Goal: Obtain resource: Download file/media

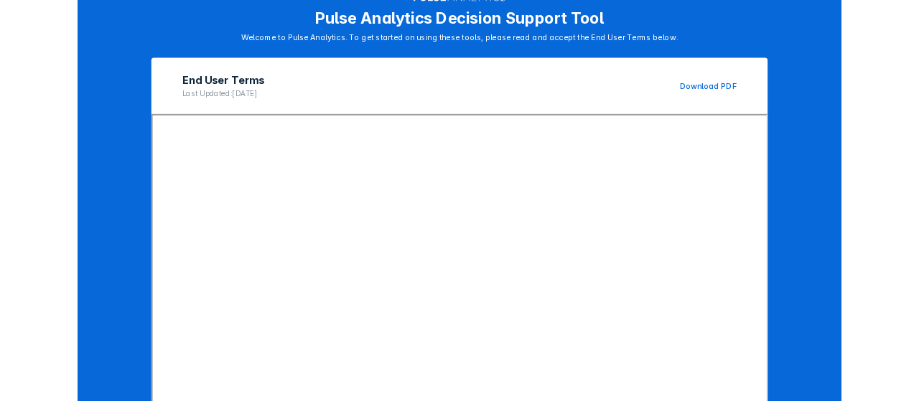
scroll to position [237, 0]
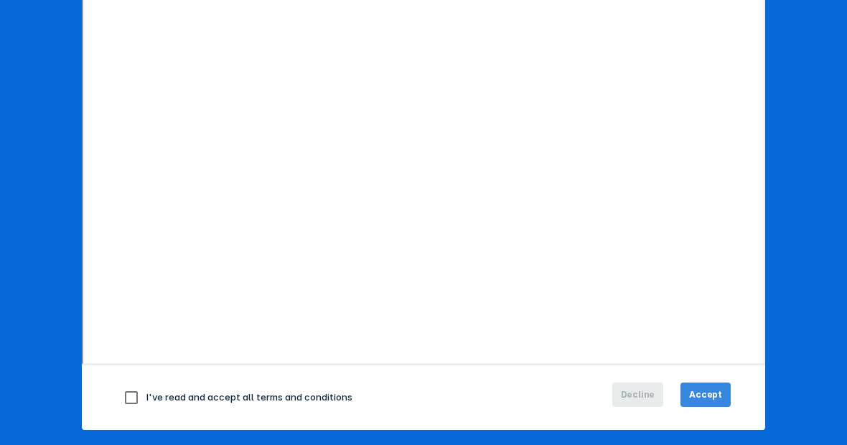
click at [705, 388] on span "Accept" at bounding box center [705, 394] width 33 height 13
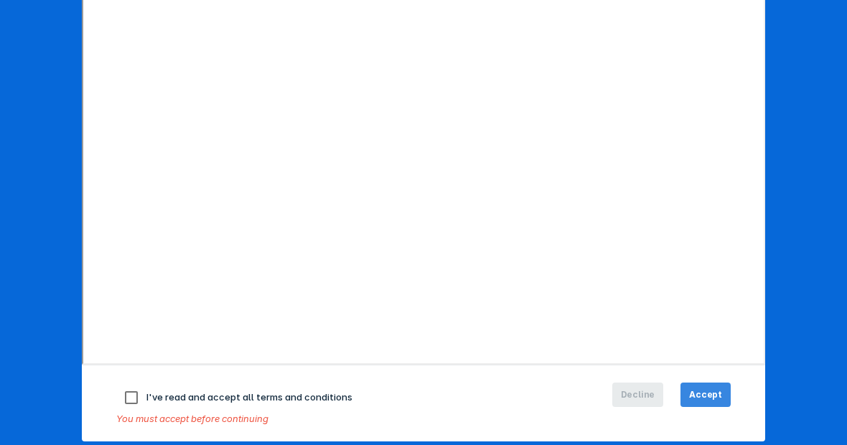
click at [695, 388] on span "Accept" at bounding box center [705, 394] width 33 height 13
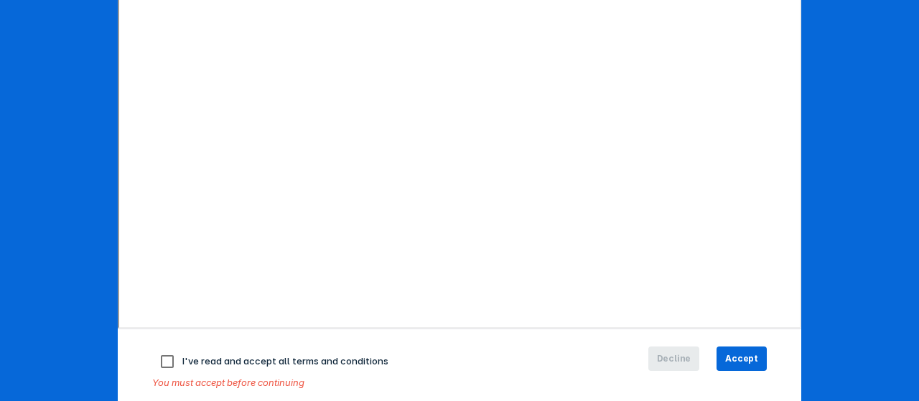
scroll to position [292, 0]
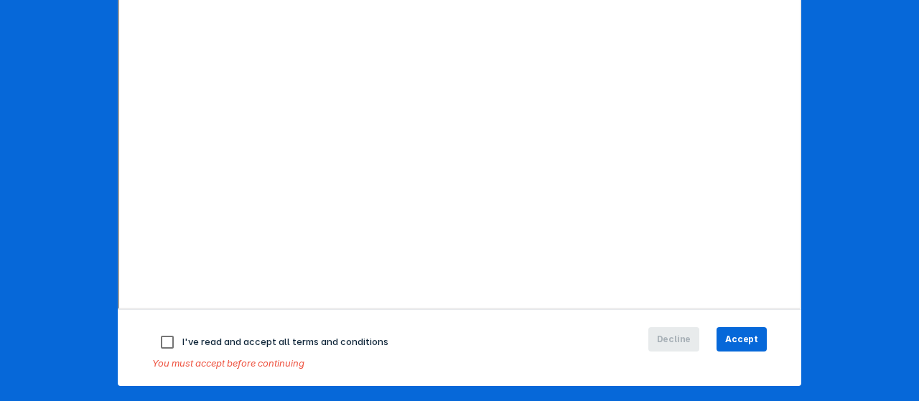
click at [164, 339] on input "checkbox" at bounding box center [167, 342] width 30 height 30
checkbox input "true"
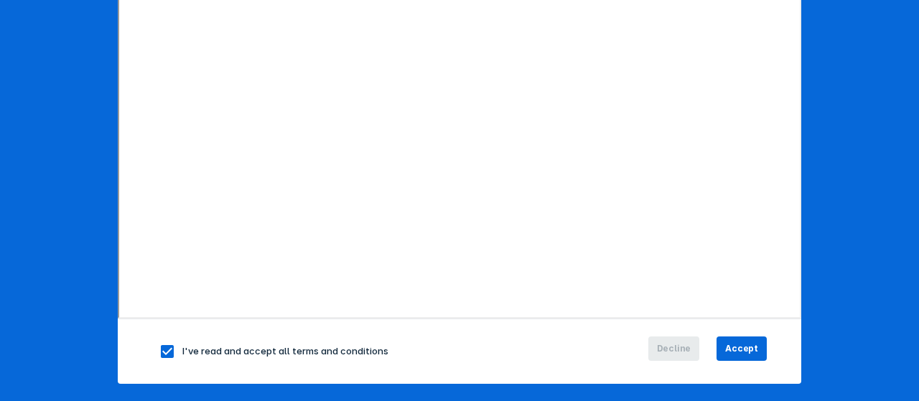
scroll to position [281, 0]
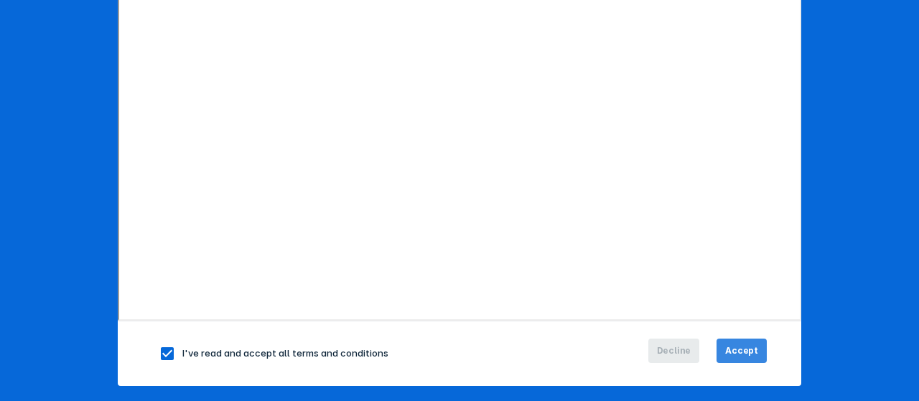
click at [737, 345] on span "Accept" at bounding box center [741, 351] width 33 height 13
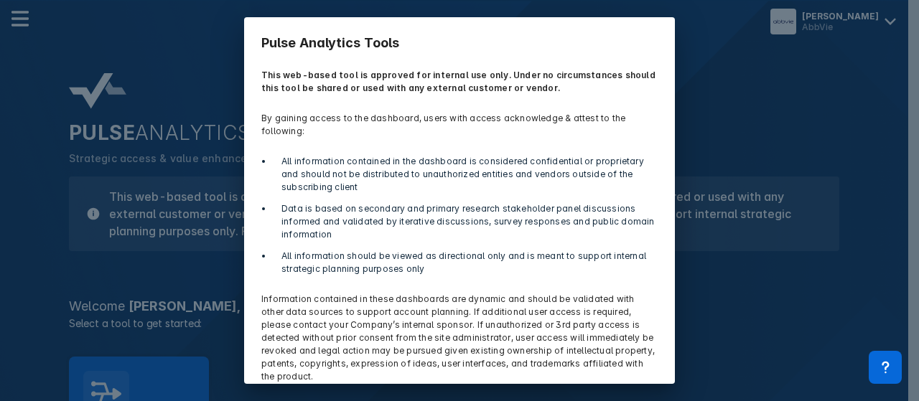
scroll to position [57, 0]
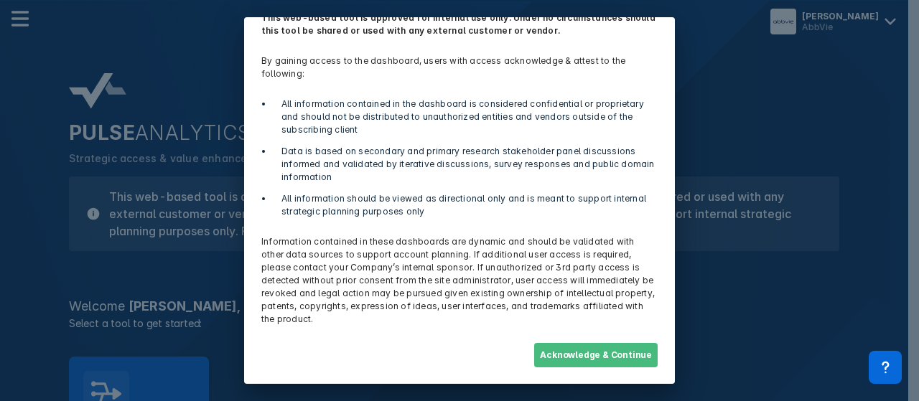
click at [583, 345] on button "Acknowledge & Continue" at bounding box center [595, 355] width 123 height 24
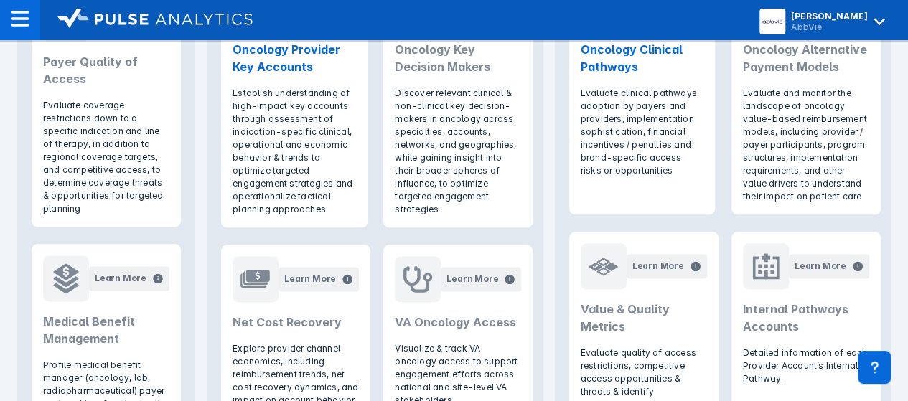
scroll to position [574, 0]
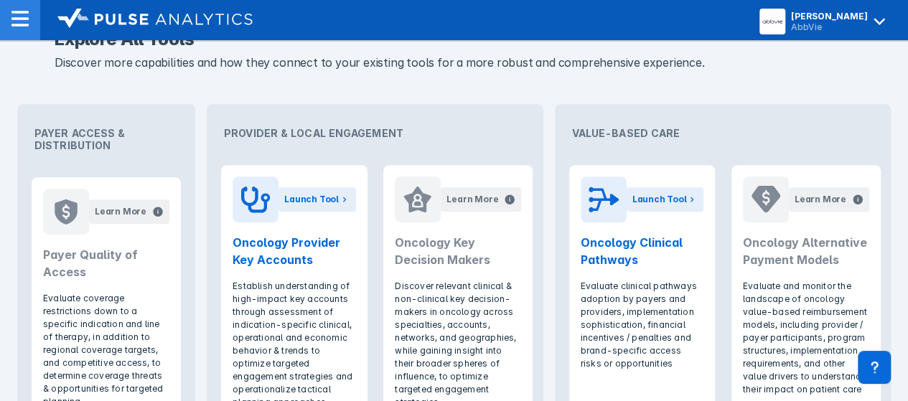
click at [12, 6] on div at bounding box center [20, 20] width 40 height 40
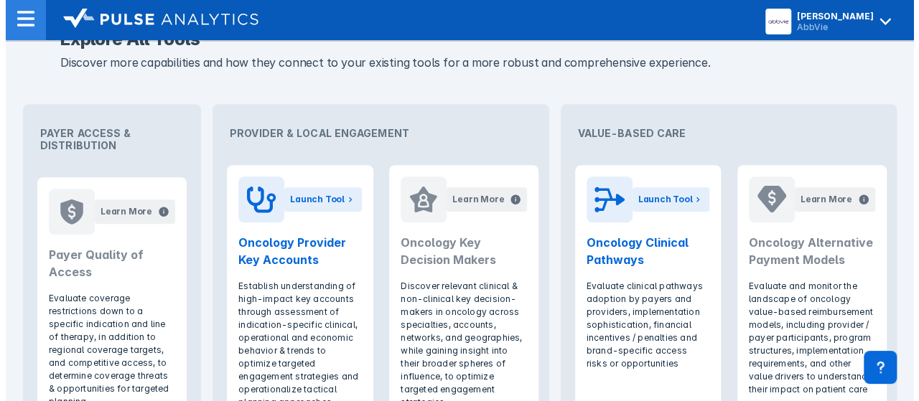
scroll to position [0, 0]
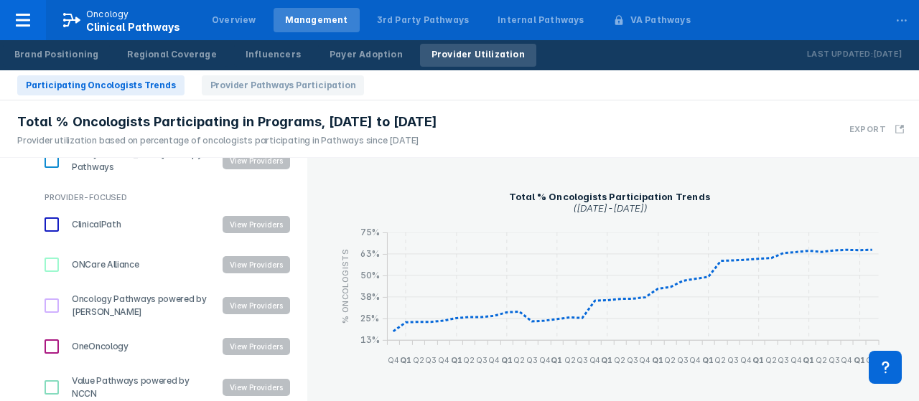
scroll to position [333, 0]
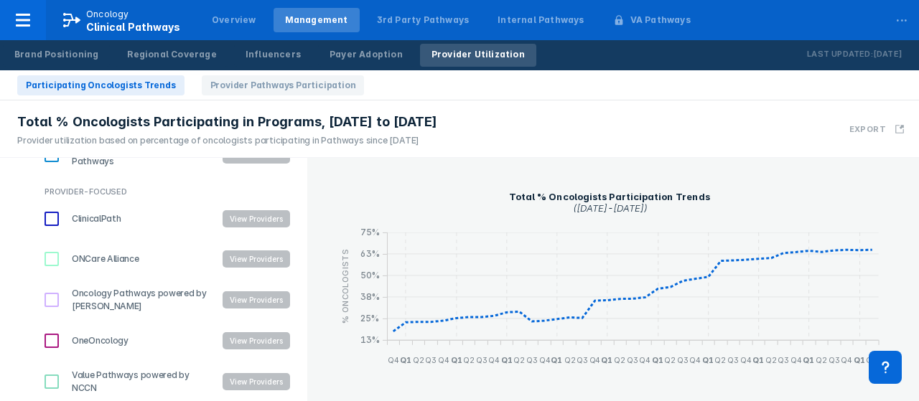
click at [47, 218] on input "ClinicalPath" at bounding box center [51, 219] width 24 height 24
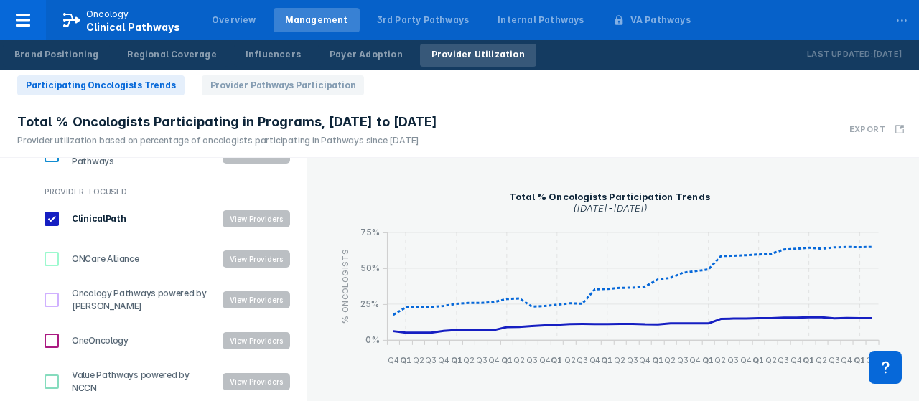
click at [52, 217] on input "ClinicalPath" at bounding box center [51, 219] width 24 height 24
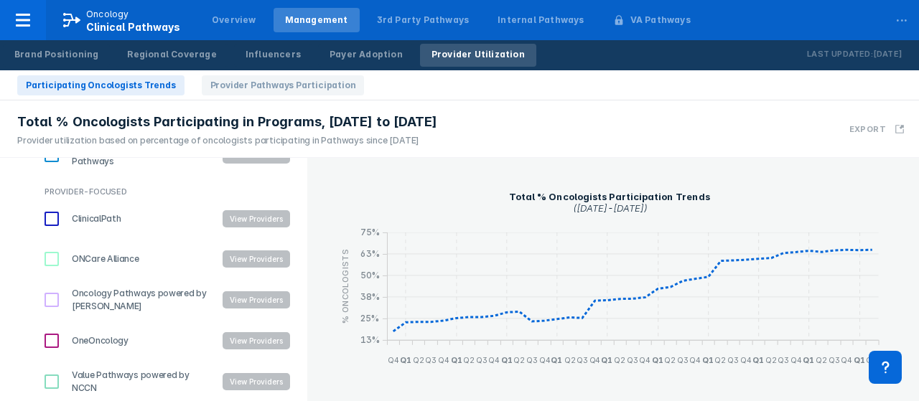
click at [50, 218] on input "ClinicalPath" at bounding box center [51, 219] width 24 height 24
checkbox input "true"
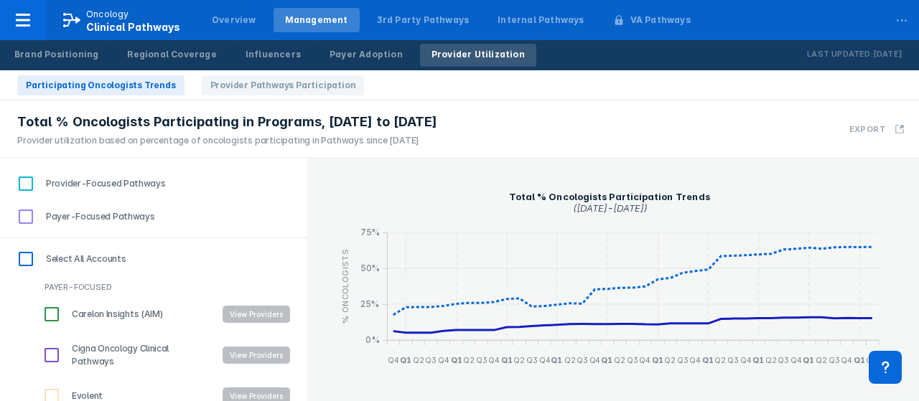
scroll to position [0, 0]
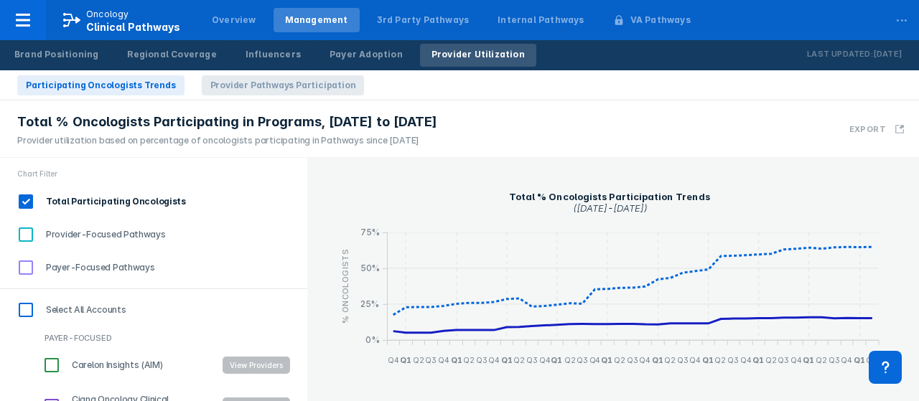
click at [242, 83] on span "Provider Pathways Participation" at bounding box center [283, 85] width 163 height 20
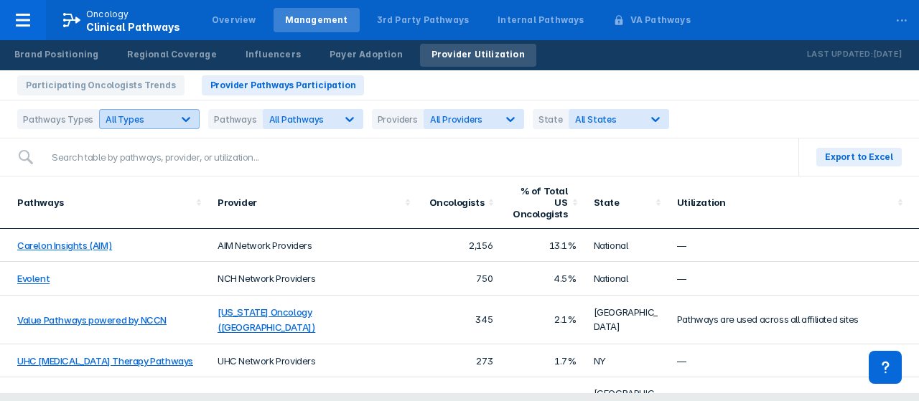
click at [182, 118] on icon at bounding box center [186, 119] width 14 height 14
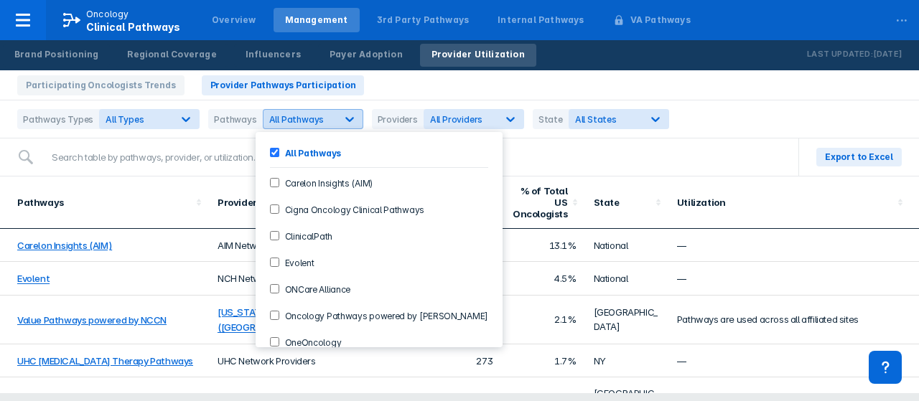
click at [342, 117] on icon at bounding box center [349, 119] width 14 height 14
click at [274, 231] on input "ClinicalPath" at bounding box center [274, 235] width 9 height 9
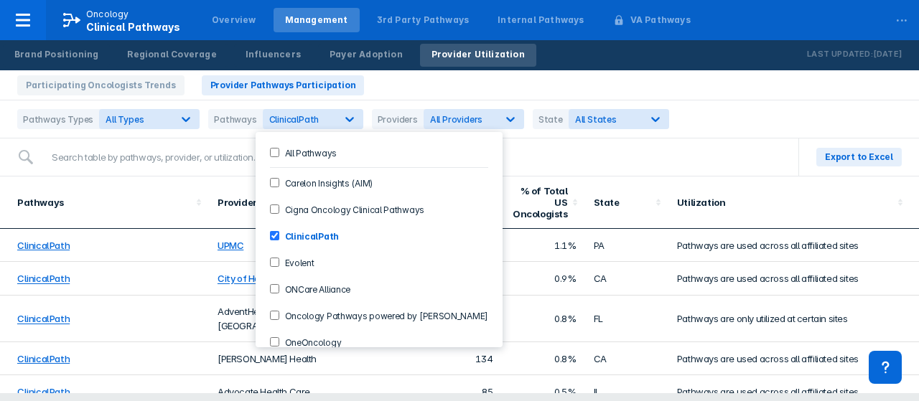
click at [728, 121] on div "Pathways Types All Types Pathways option ClinicalPath, selected. 10 results ava…" at bounding box center [459, 120] width 919 height 38
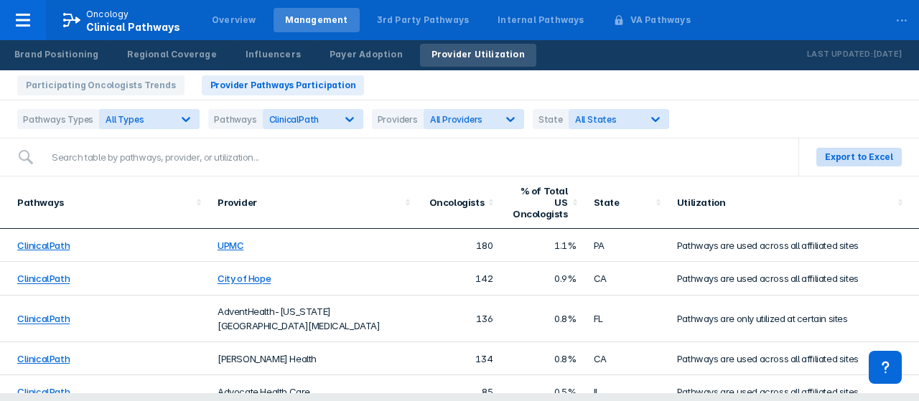
click at [850, 155] on span "Export to Excel" at bounding box center [859, 157] width 68 height 13
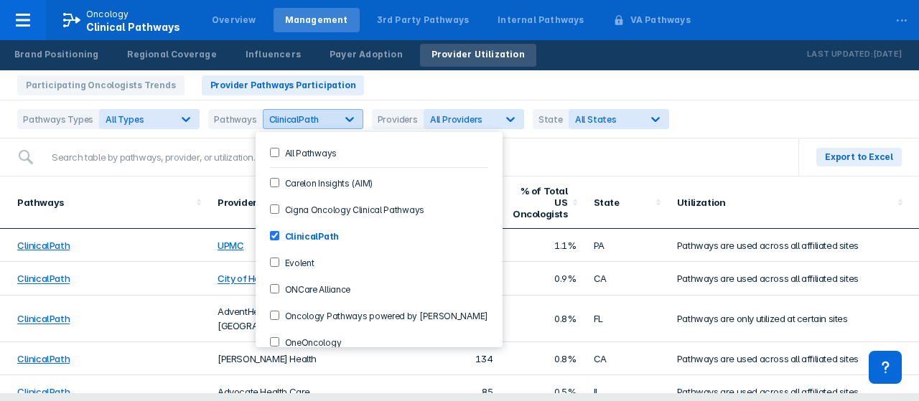
click at [347, 117] on icon at bounding box center [349, 119] width 14 height 14
click at [276, 153] on Pathways-checkbox "All Pathways" at bounding box center [274, 152] width 9 height 9
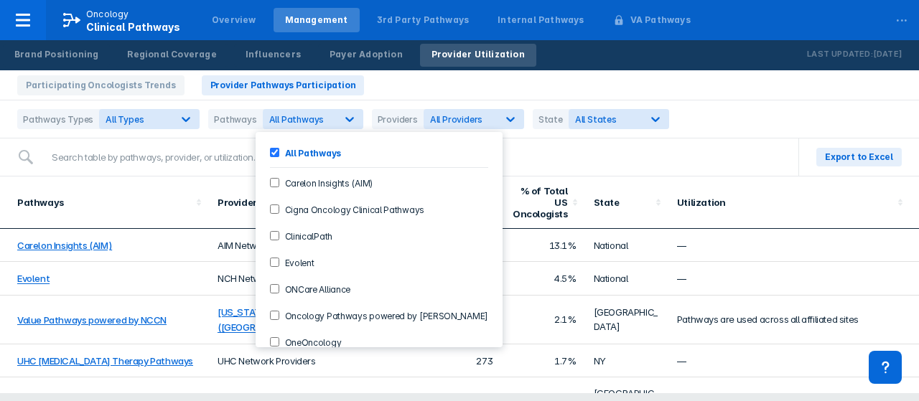
click at [725, 122] on div "Pathways Types All Types Pathways option All Pathways, selected. 10 results ava…" at bounding box center [459, 120] width 919 height 38
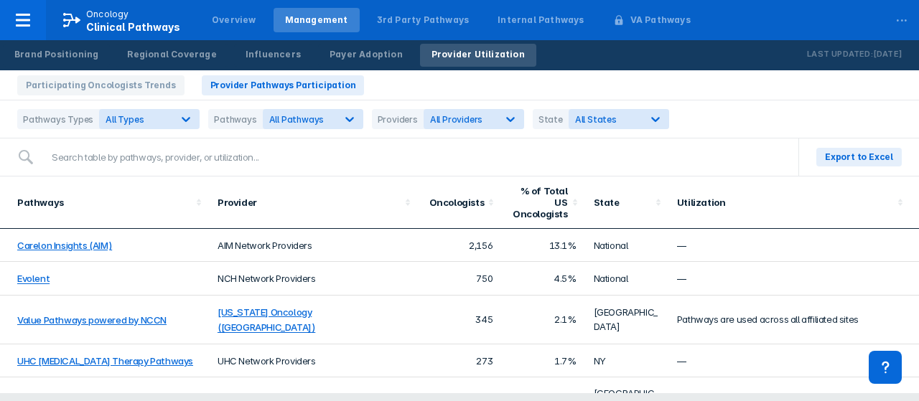
click at [389, 115] on div "Providers" at bounding box center [398, 119] width 52 height 20
click at [506, 119] on icon at bounding box center [510, 119] width 9 height 5
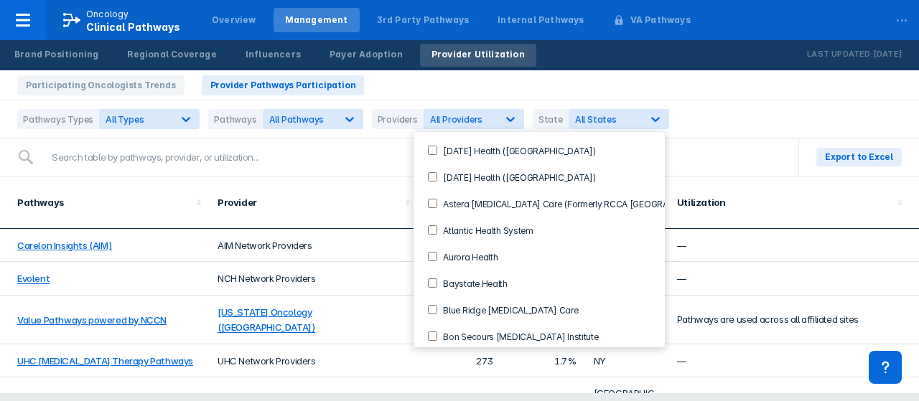
scroll to position [503, 0]
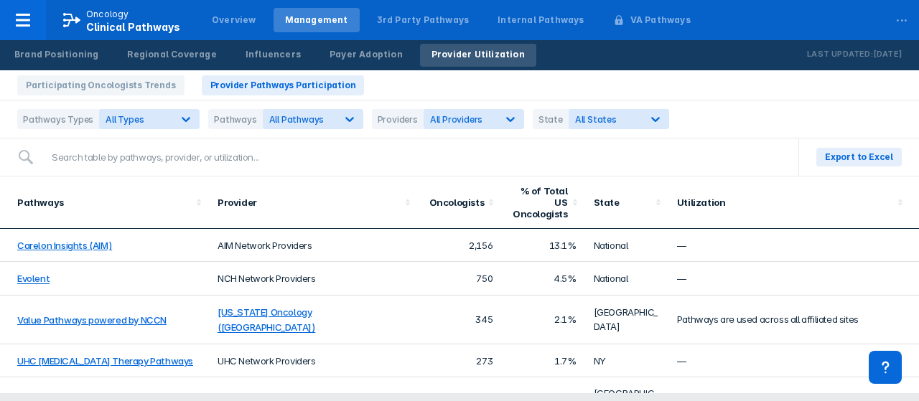
click at [724, 122] on div "Pathways Types All Types Pathways All Pathways Providers All Providers State Al…" at bounding box center [459, 120] width 919 height 38
click at [857, 154] on span "Export to Excel" at bounding box center [859, 157] width 68 height 13
click at [254, 54] on div "Influencers" at bounding box center [273, 54] width 55 height 13
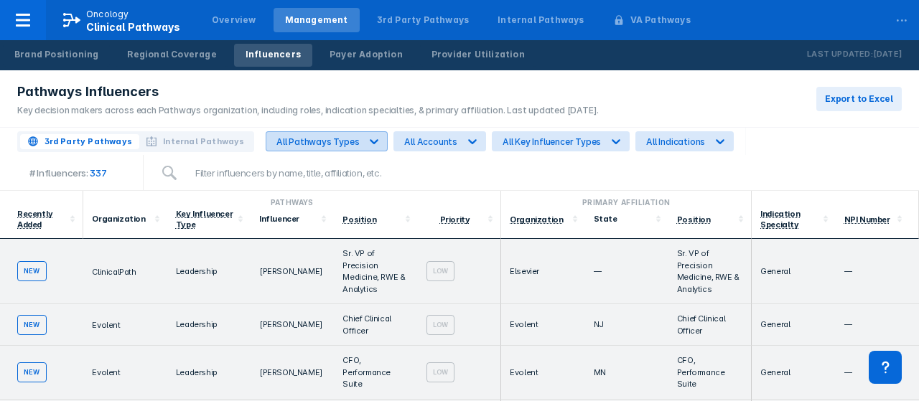
click at [370, 137] on icon at bounding box center [374, 141] width 14 height 14
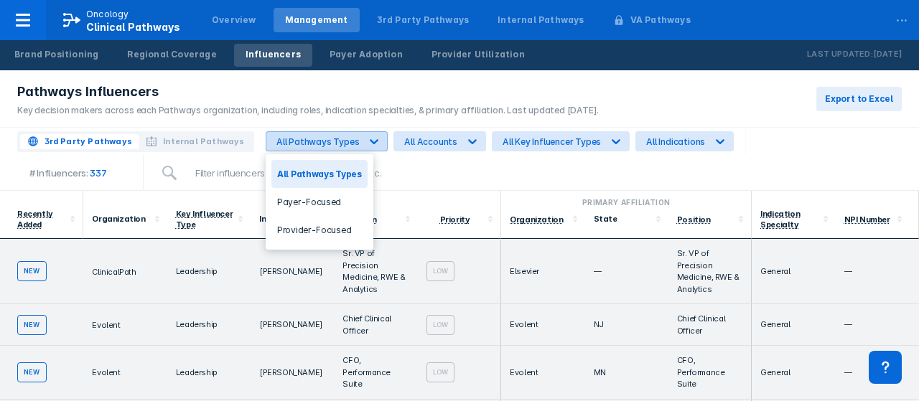
click at [370, 137] on icon at bounding box center [374, 141] width 14 height 14
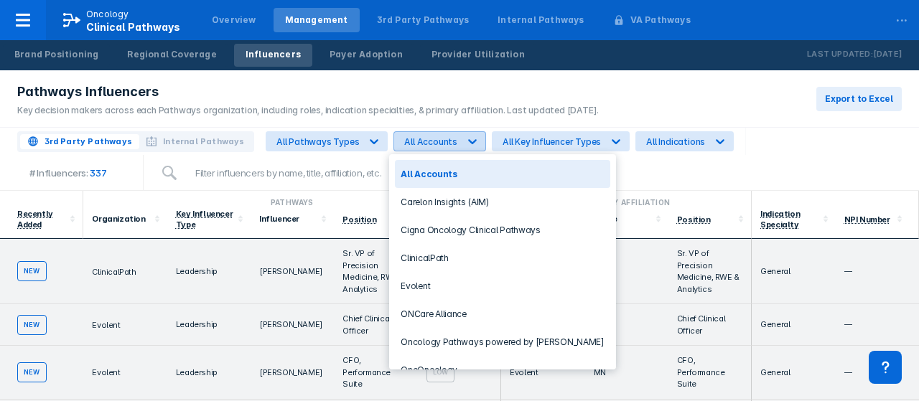
click at [465, 137] on icon at bounding box center [472, 141] width 14 height 14
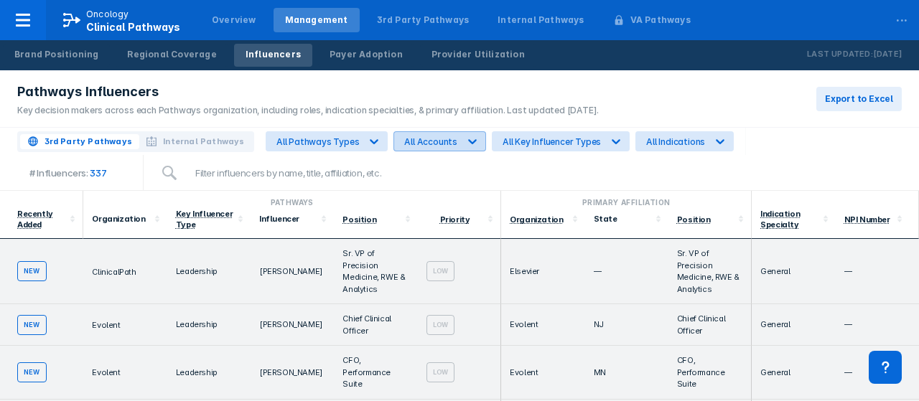
click at [465, 137] on icon at bounding box center [472, 141] width 14 height 14
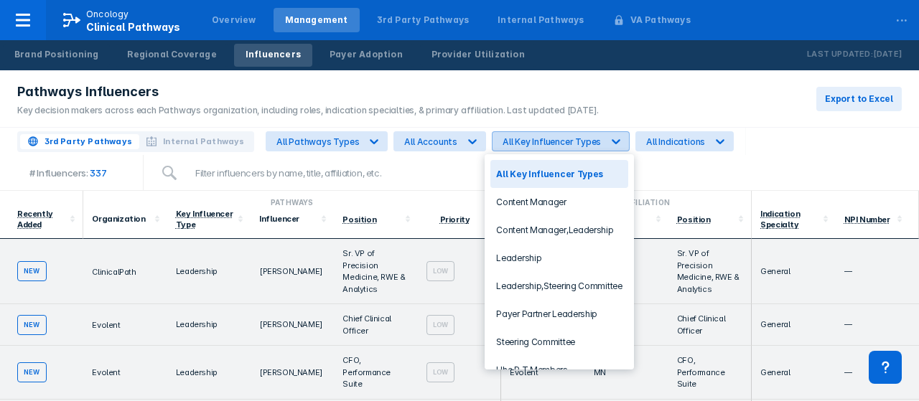
click at [609, 138] on icon at bounding box center [616, 141] width 14 height 14
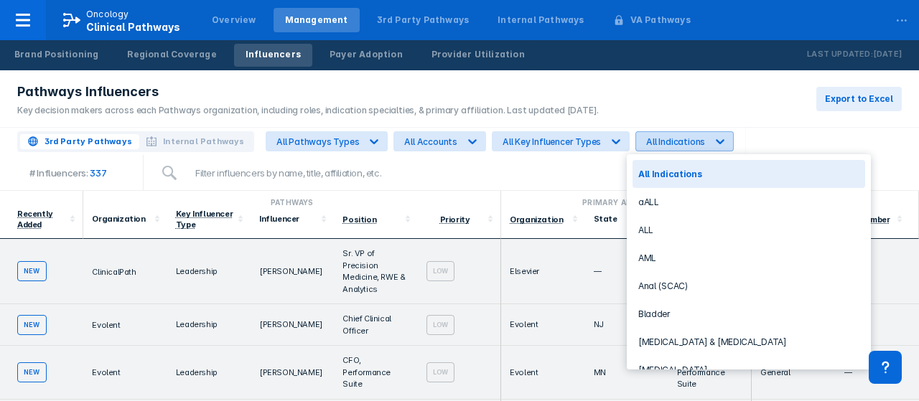
click at [713, 139] on icon at bounding box center [720, 141] width 14 height 14
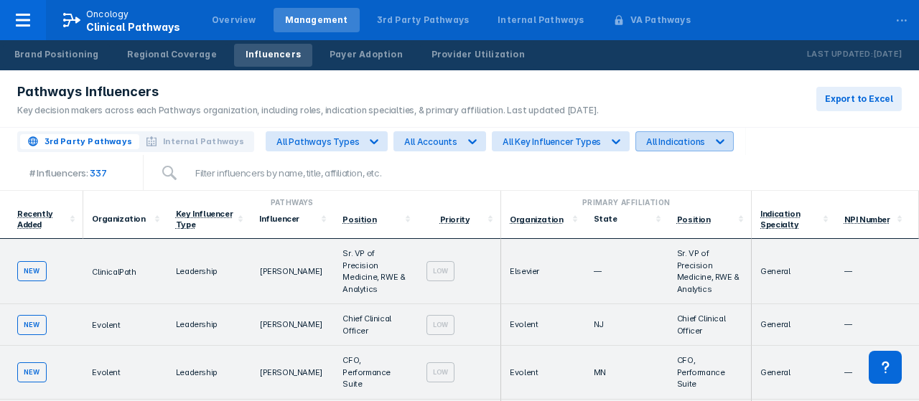
click at [713, 139] on icon at bounding box center [720, 141] width 14 height 14
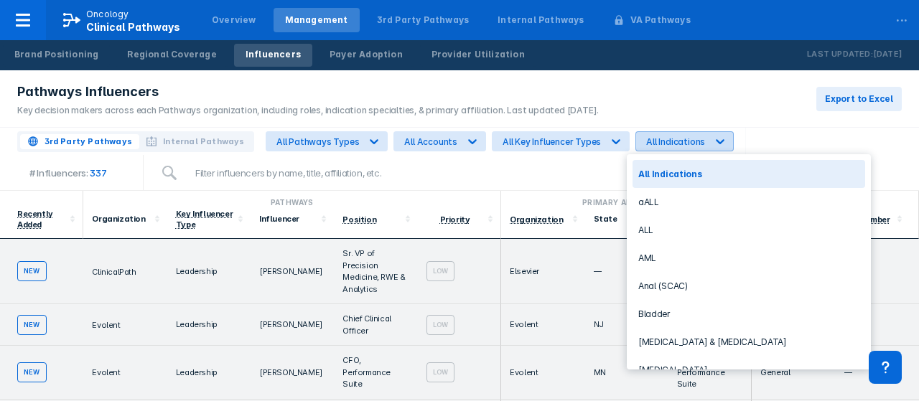
click at [713, 139] on icon at bounding box center [720, 141] width 14 height 14
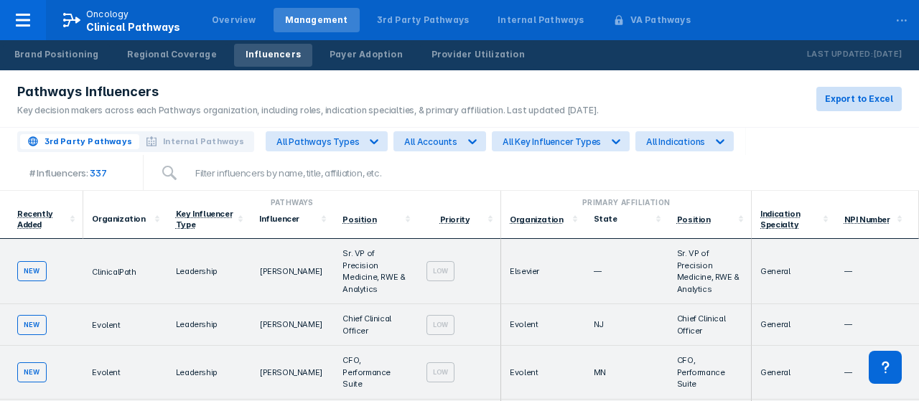
click at [847, 94] on span "Export to Excel" at bounding box center [859, 99] width 68 height 13
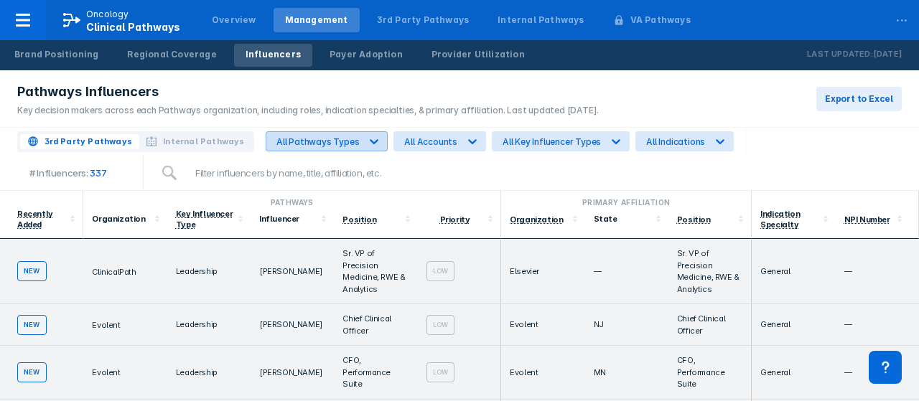
click at [370, 141] on icon at bounding box center [374, 141] width 9 height 5
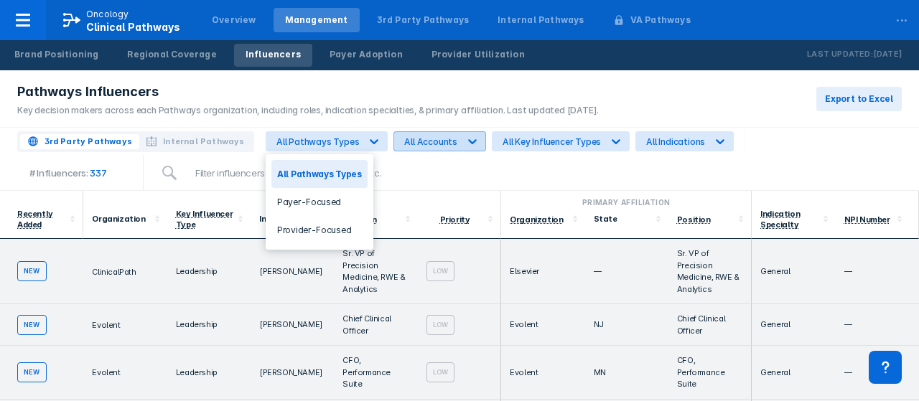
click at [466, 139] on icon at bounding box center [472, 141] width 14 height 14
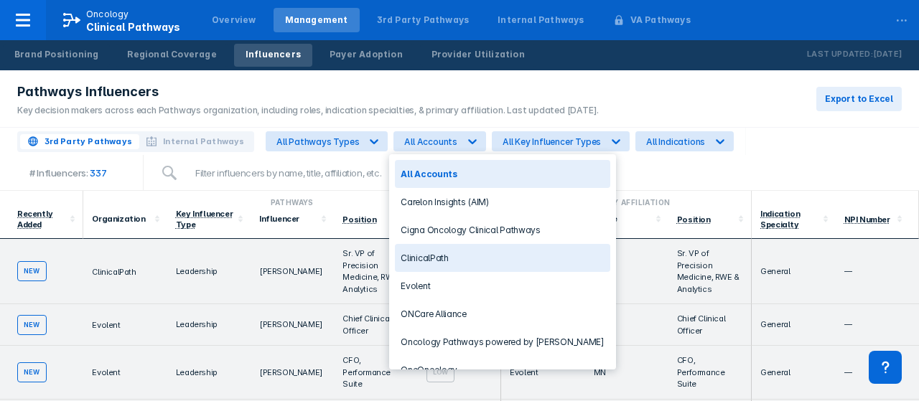
click at [422, 250] on div "ClinicalPath" at bounding box center [502, 258] width 215 height 28
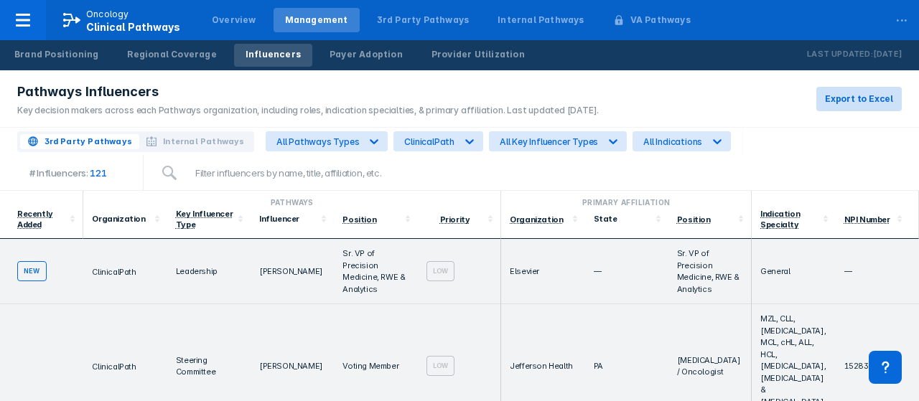
click at [850, 95] on span "Export to Excel" at bounding box center [859, 99] width 68 height 13
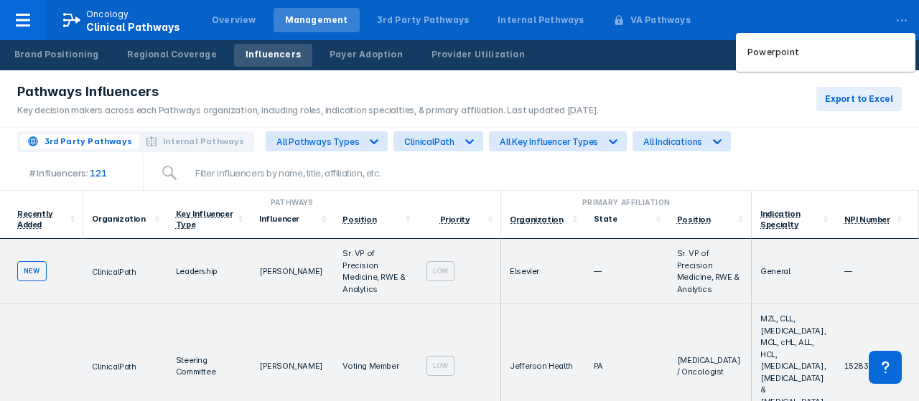
click at [900, 19] on div "..." at bounding box center [901, 17] width 29 height 30
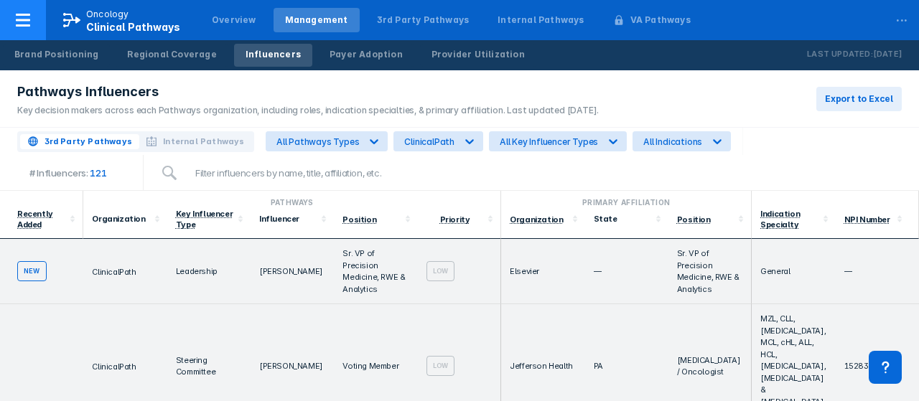
click at [22, 14] on icon at bounding box center [23, 20] width 14 height 13
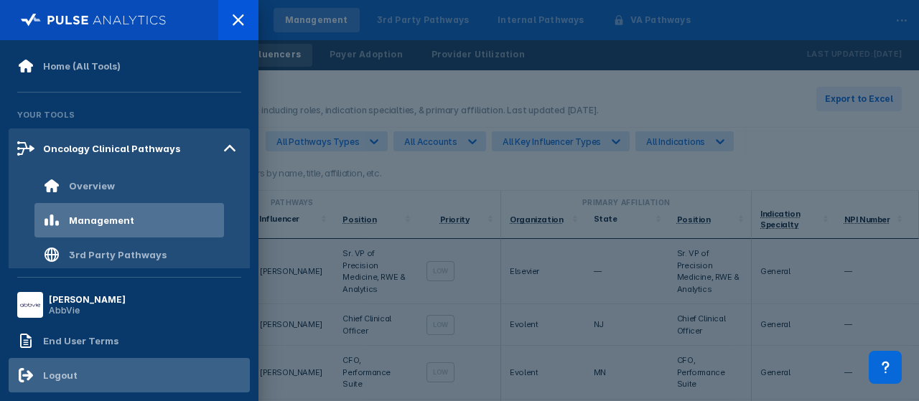
click at [60, 371] on div "Logout" at bounding box center [60, 375] width 34 height 11
